Goal: Find specific page/section: Find specific page/section

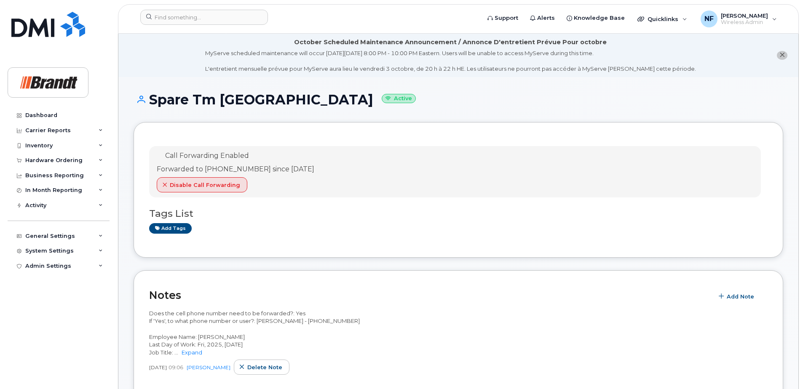
click at [206, 7] on header "Support Alerts Knowledge Base Quicklinks Suspend / Cancel Device Change SIM Car…" at bounding box center [458, 18] width 681 height 29
click at [205, 19] on input at bounding box center [204, 17] width 128 height 15
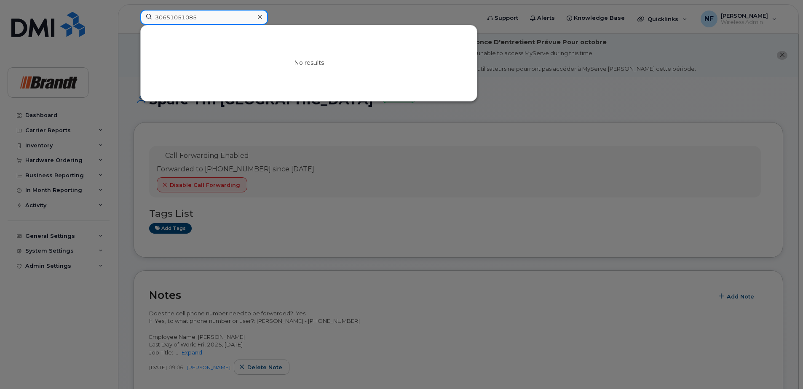
click at [182, 19] on input "30651051085" at bounding box center [204, 17] width 128 height 15
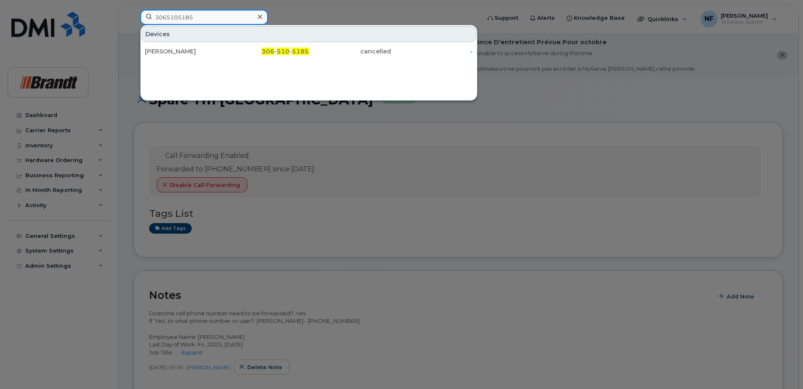
type input "3065105185"
click at [259, 16] on icon at bounding box center [260, 16] width 4 height 7
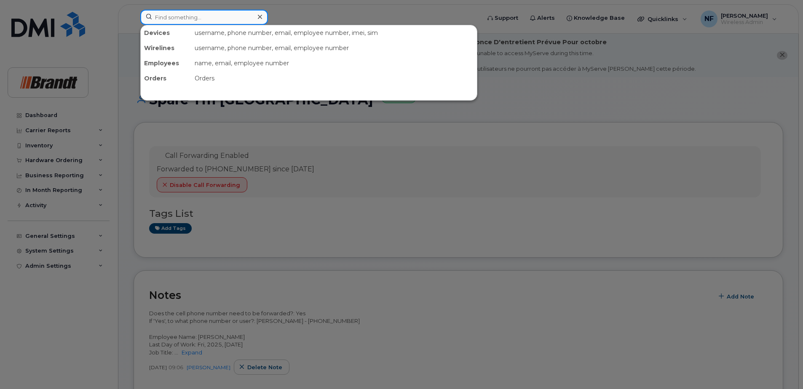
click at [250, 16] on input at bounding box center [204, 17] width 128 height 15
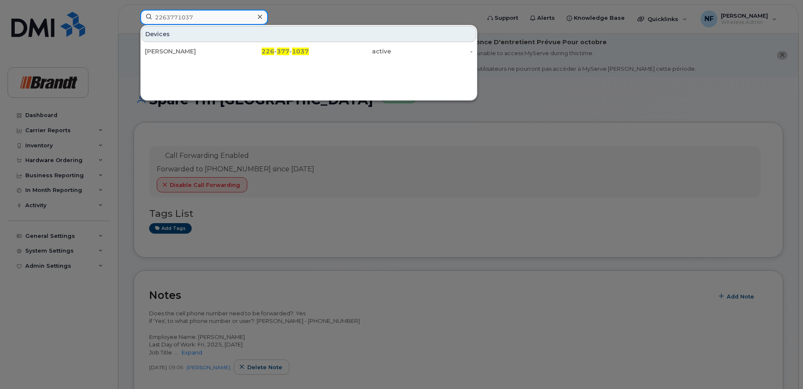
type input "2263771037"
click at [259, 19] on icon at bounding box center [260, 16] width 4 height 7
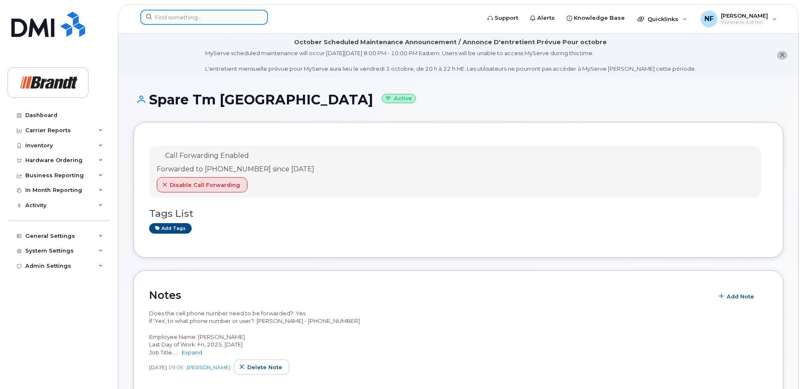
click at [225, 18] on input at bounding box center [204, 17] width 128 height 15
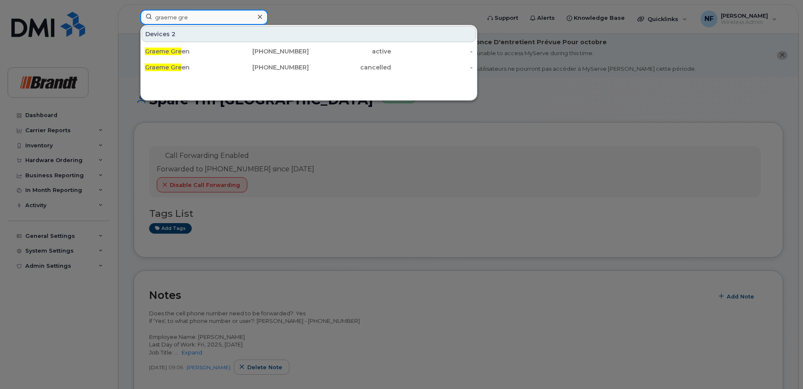
type input "graeme gre"
